Goal: Task Accomplishment & Management: Manage account settings

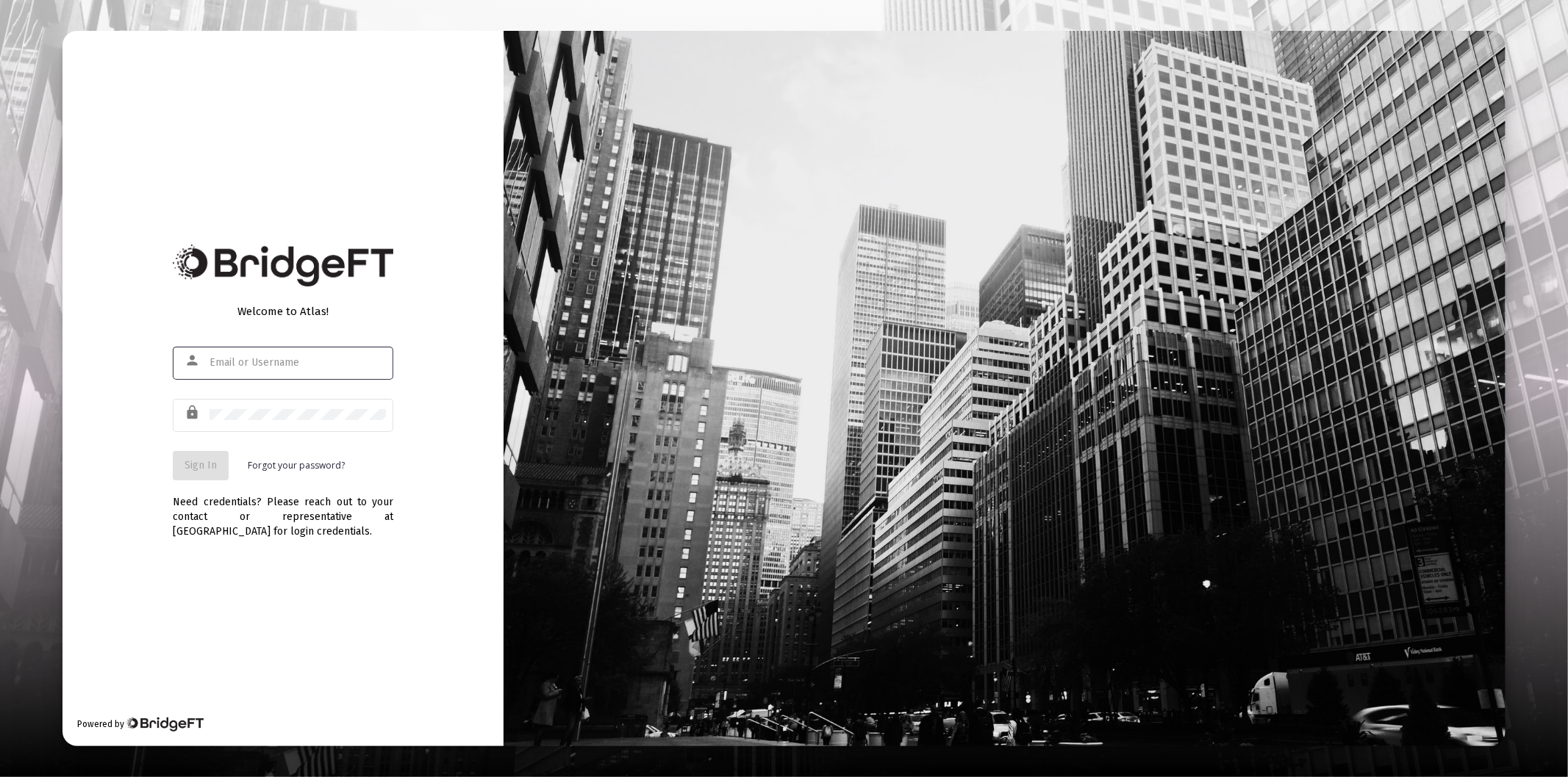
click at [274, 368] on input "text" at bounding box center [297, 363] width 176 height 12
type input "[PERSON_NAME][EMAIL_ADDRESS][DOMAIN_NAME]"
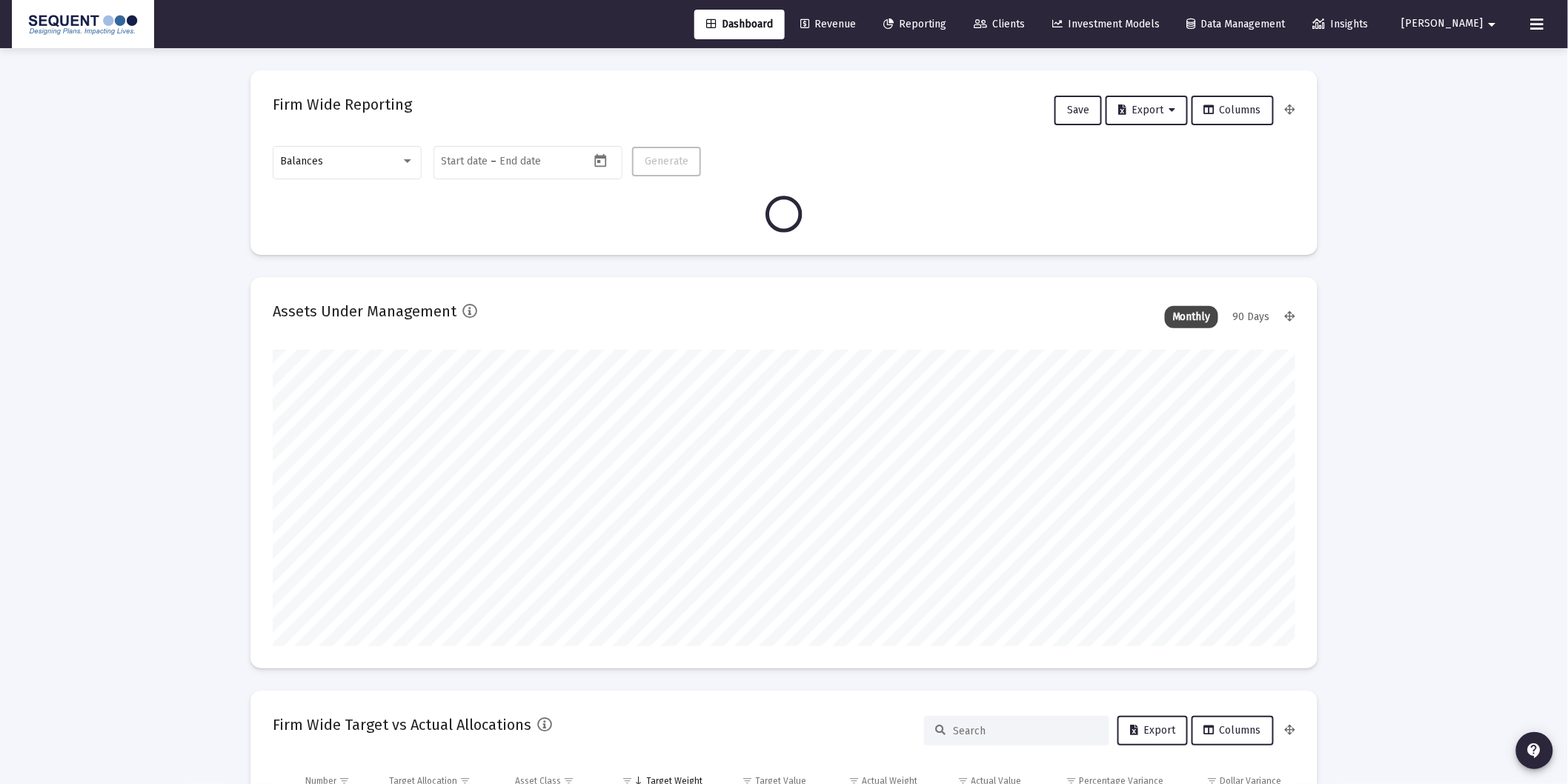
scroll to position [297, 550]
click at [1436, 21] on button "[PERSON_NAME]" at bounding box center [1451, 23] width 135 height 29
click at [1458, 56] on link "Settings" at bounding box center [1470, 63] width 88 height 36
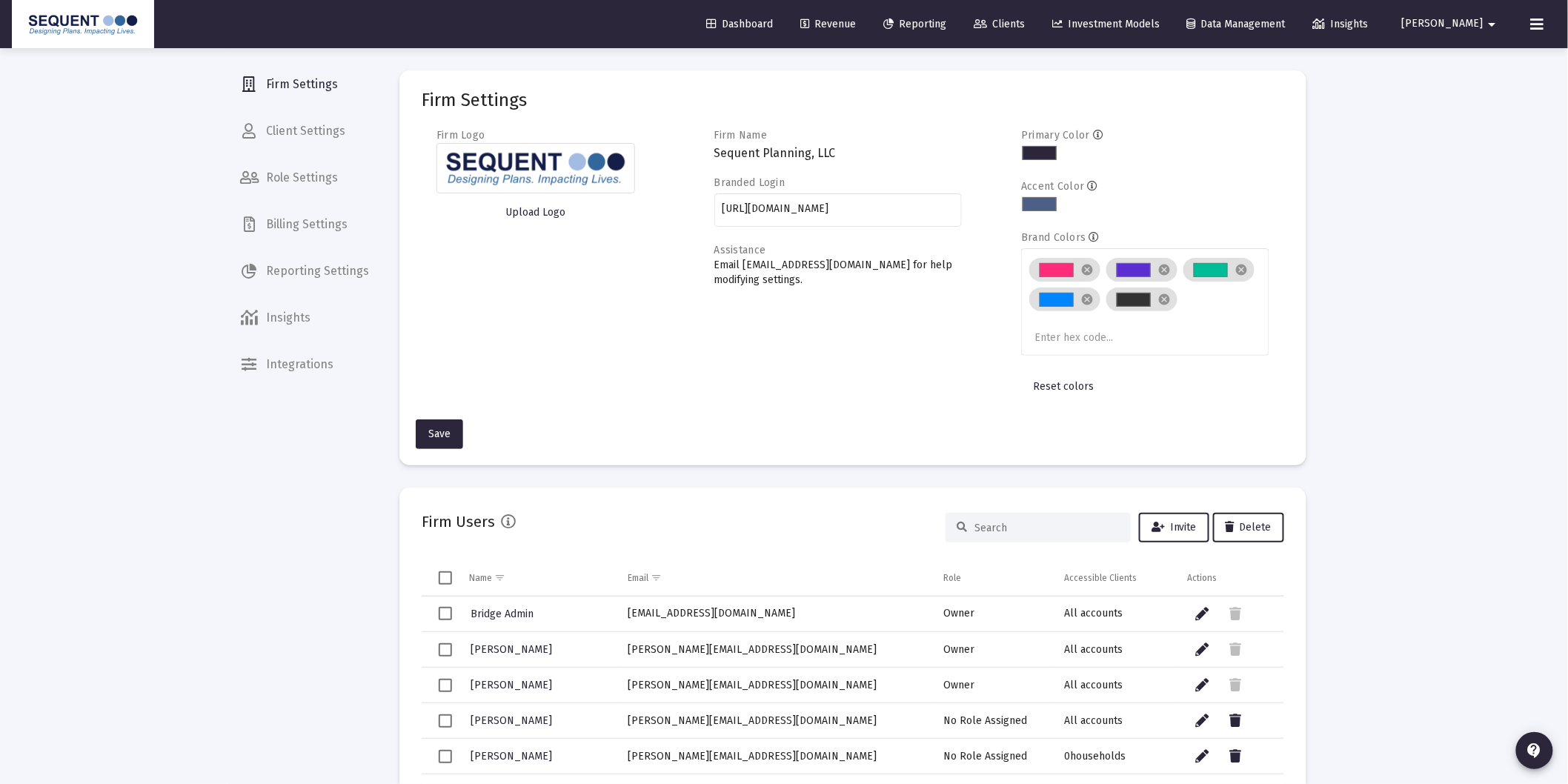
click at [322, 218] on span "Billing Settings" at bounding box center [305, 225] width 152 height 36
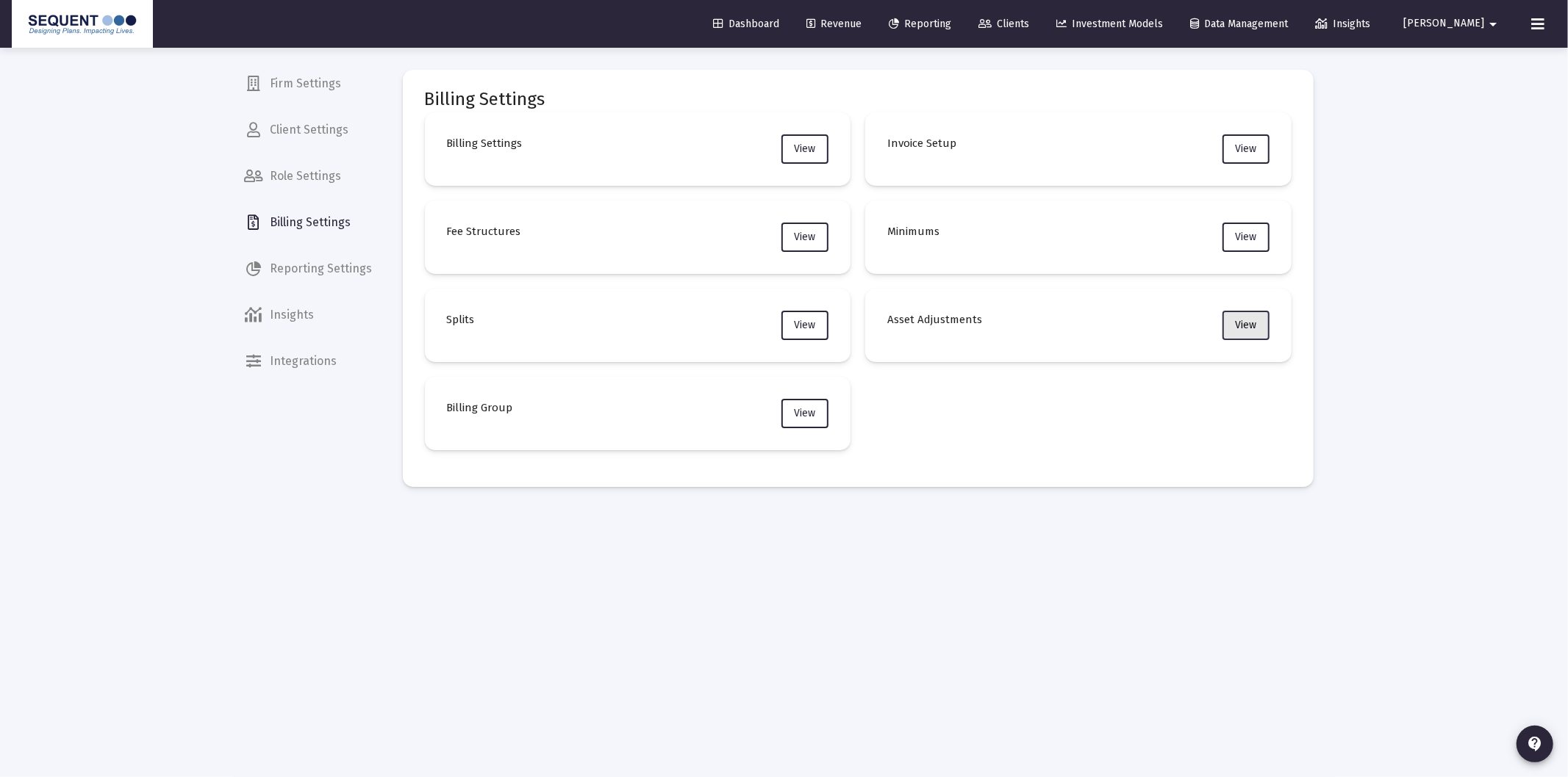
click at [1248, 319] on span "View" at bounding box center [1245, 325] width 21 height 13
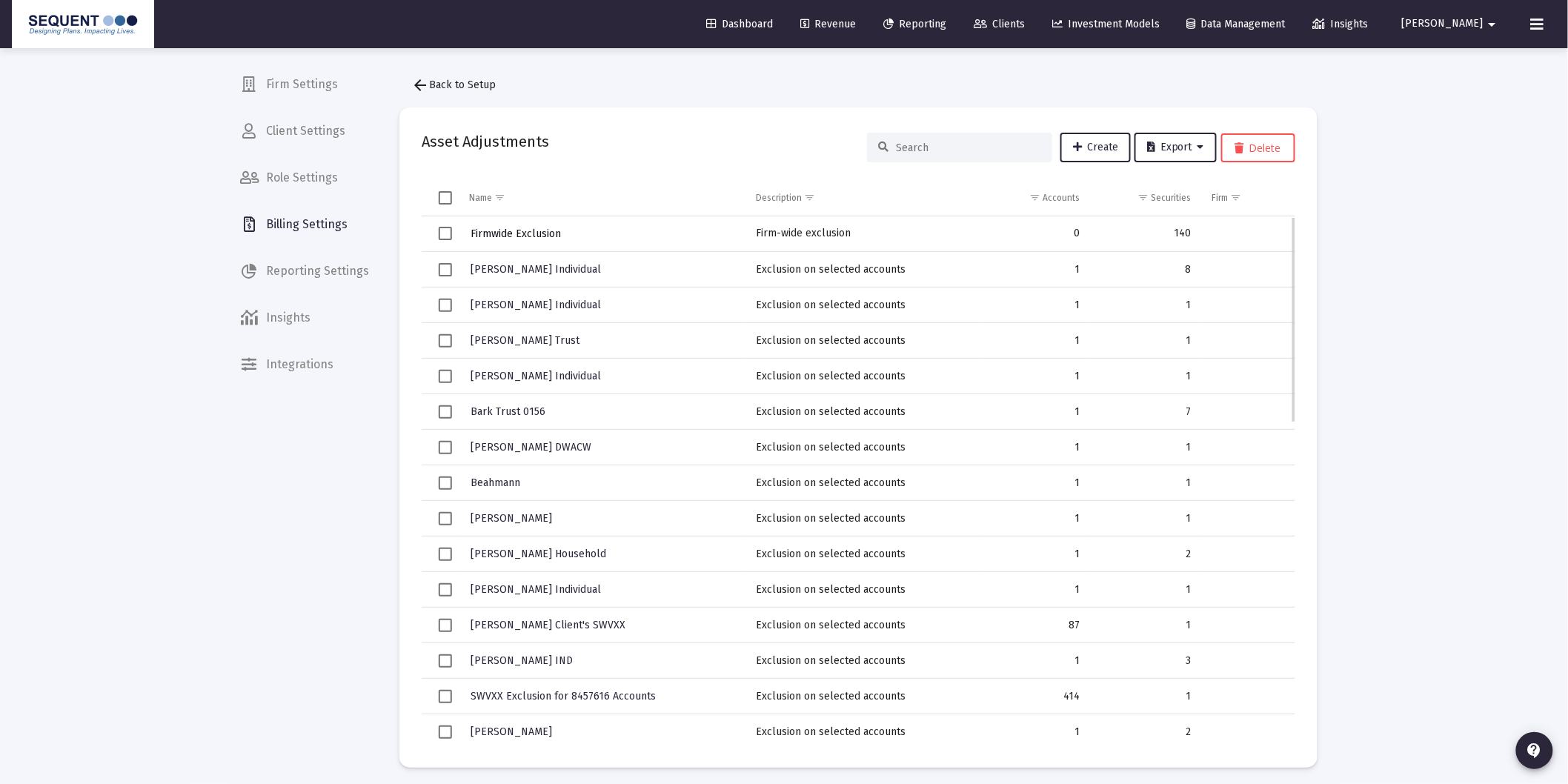
click at [516, 231] on span "Firmwide Exclusion" at bounding box center [516, 234] width 90 height 13
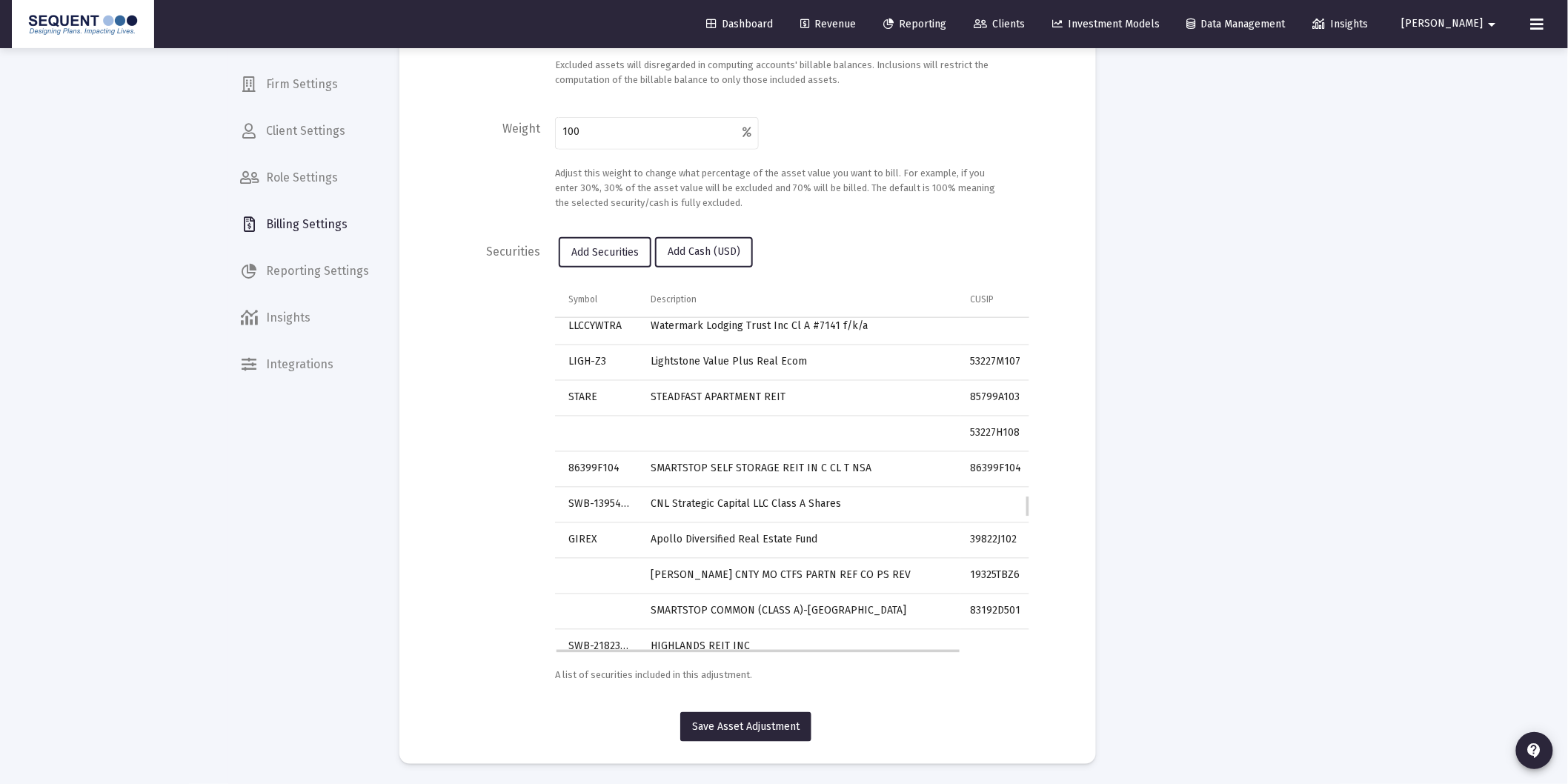
scroll to position [2642, 0]
drag, startPoint x: 964, startPoint y: 608, endPoint x: 1021, endPoint y: 609, distance: 57.0
click at [1021, 609] on td "83192D501" at bounding box center [999, 610] width 78 height 36
copy td "83192D501"
